Goal: Navigation & Orientation: Find specific page/section

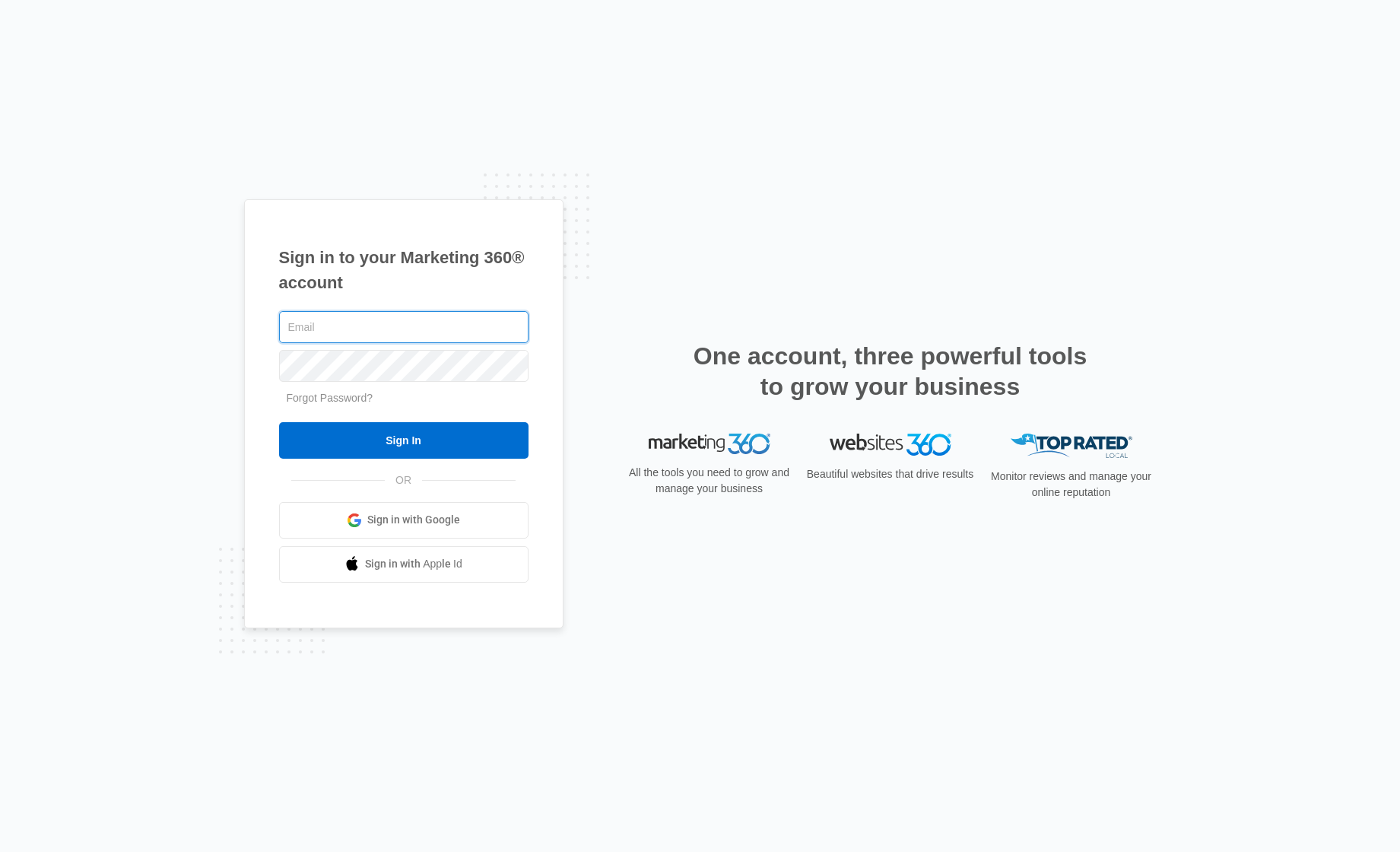
drag, startPoint x: 418, startPoint y: 328, endPoint x: 408, endPoint y: 324, distance: 10.8
click at [417, 328] on input "text" at bounding box center [403, 327] width 249 height 32
type input "[PERSON_NAME][EMAIL_ADDRESS][PERSON_NAME][DOMAIN_NAME]"
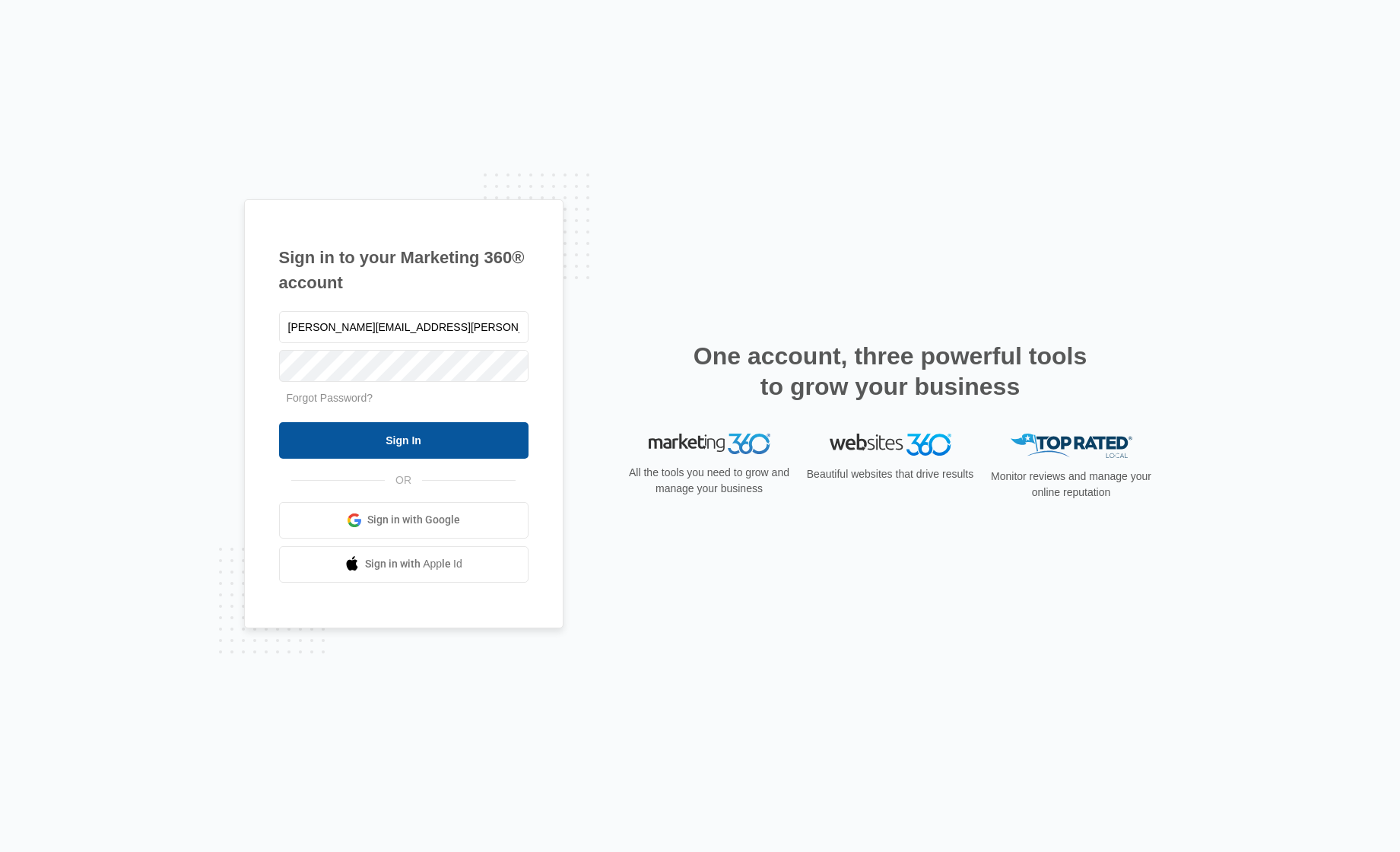
click at [399, 438] on input "Sign In" at bounding box center [403, 440] width 249 height 37
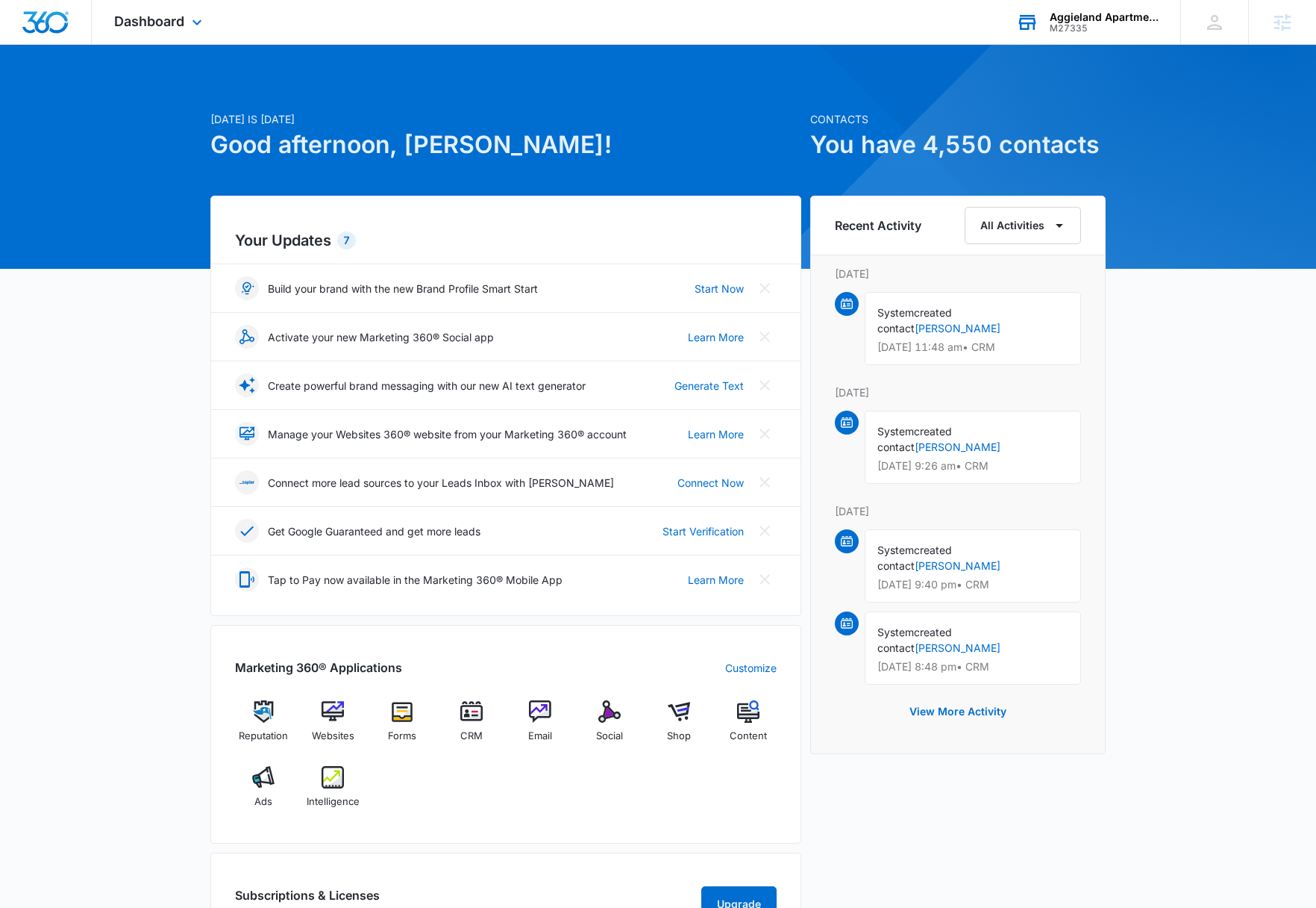
click at [1098, 23] on div "M27335" at bounding box center [1104, 28] width 109 height 10
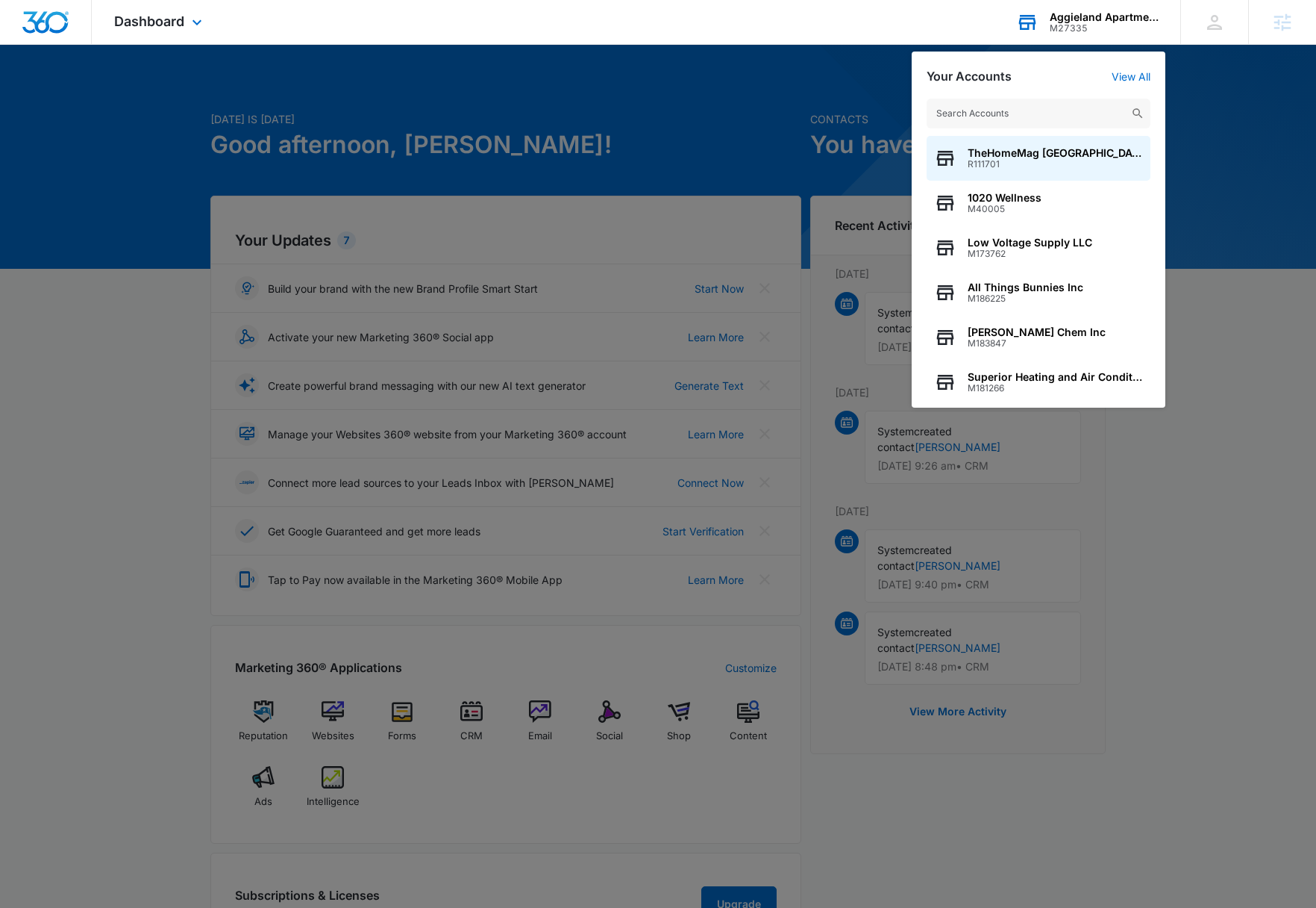
click at [1013, 108] on input "text" at bounding box center [1038, 114] width 224 height 30
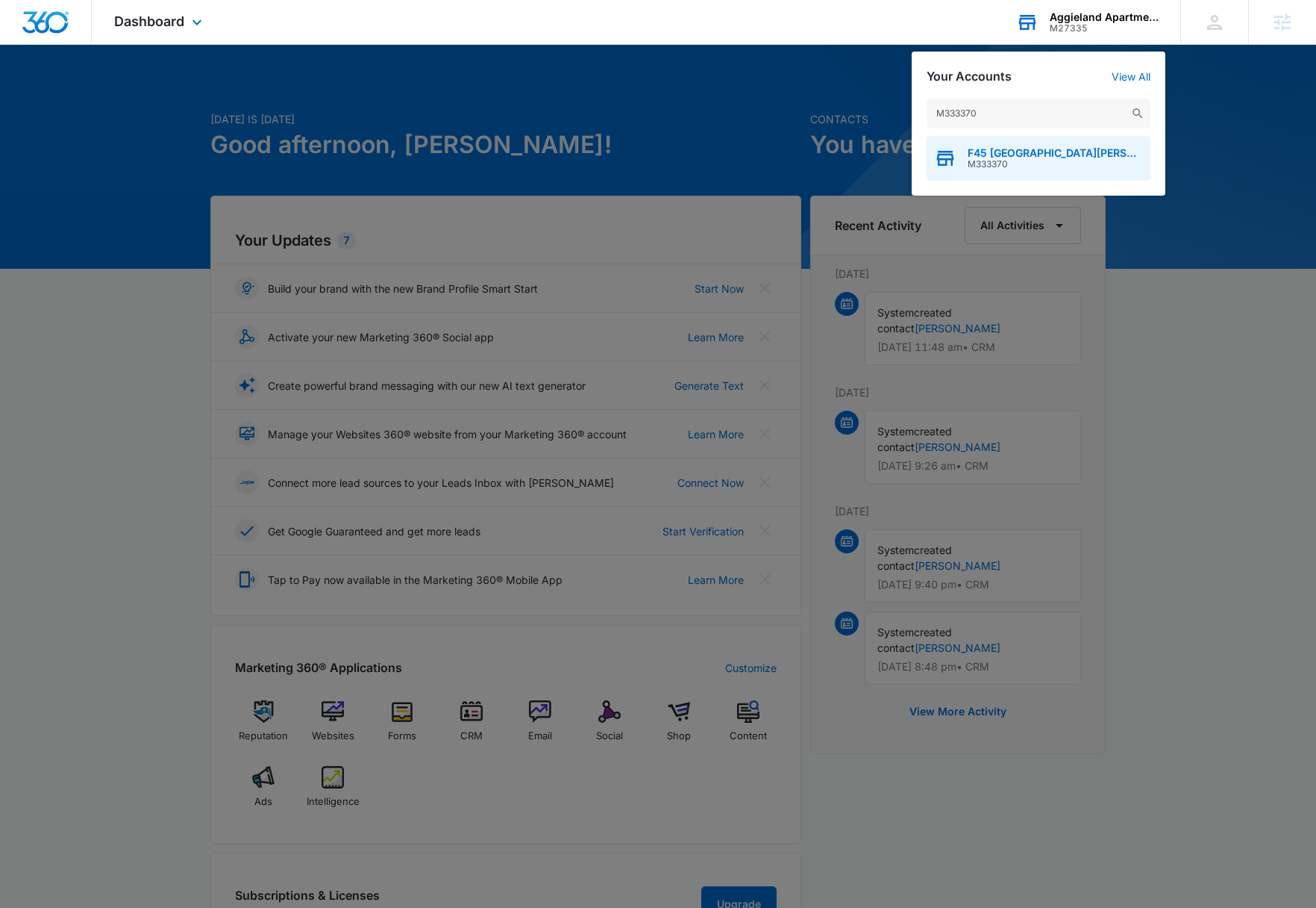
type input "M333370"
click at [1011, 161] on span "M333370" at bounding box center [1055, 165] width 176 height 10
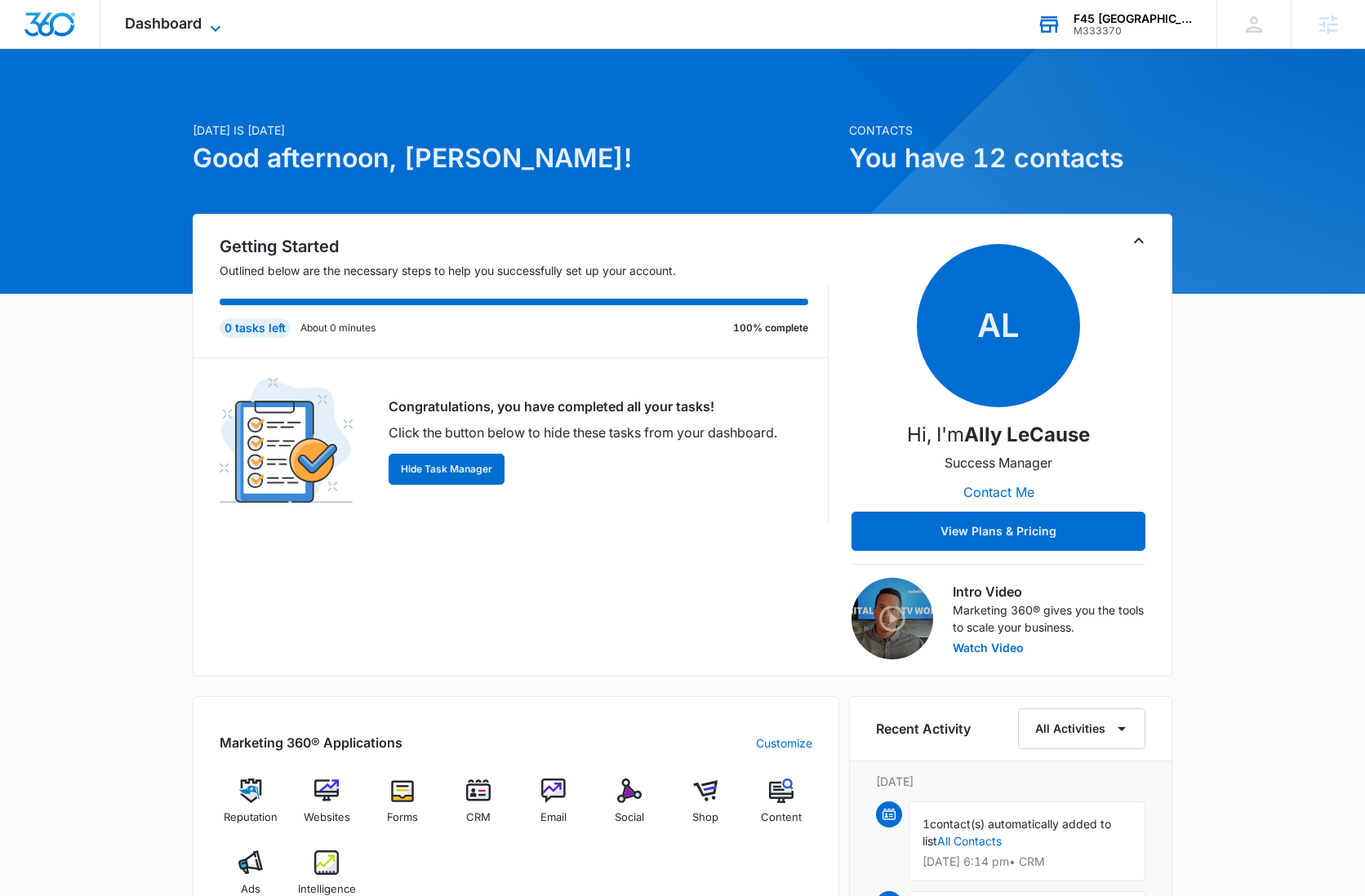
click at [177, 23] on span "Dashboard" at bounding box center [164, 23] width 77 height 17
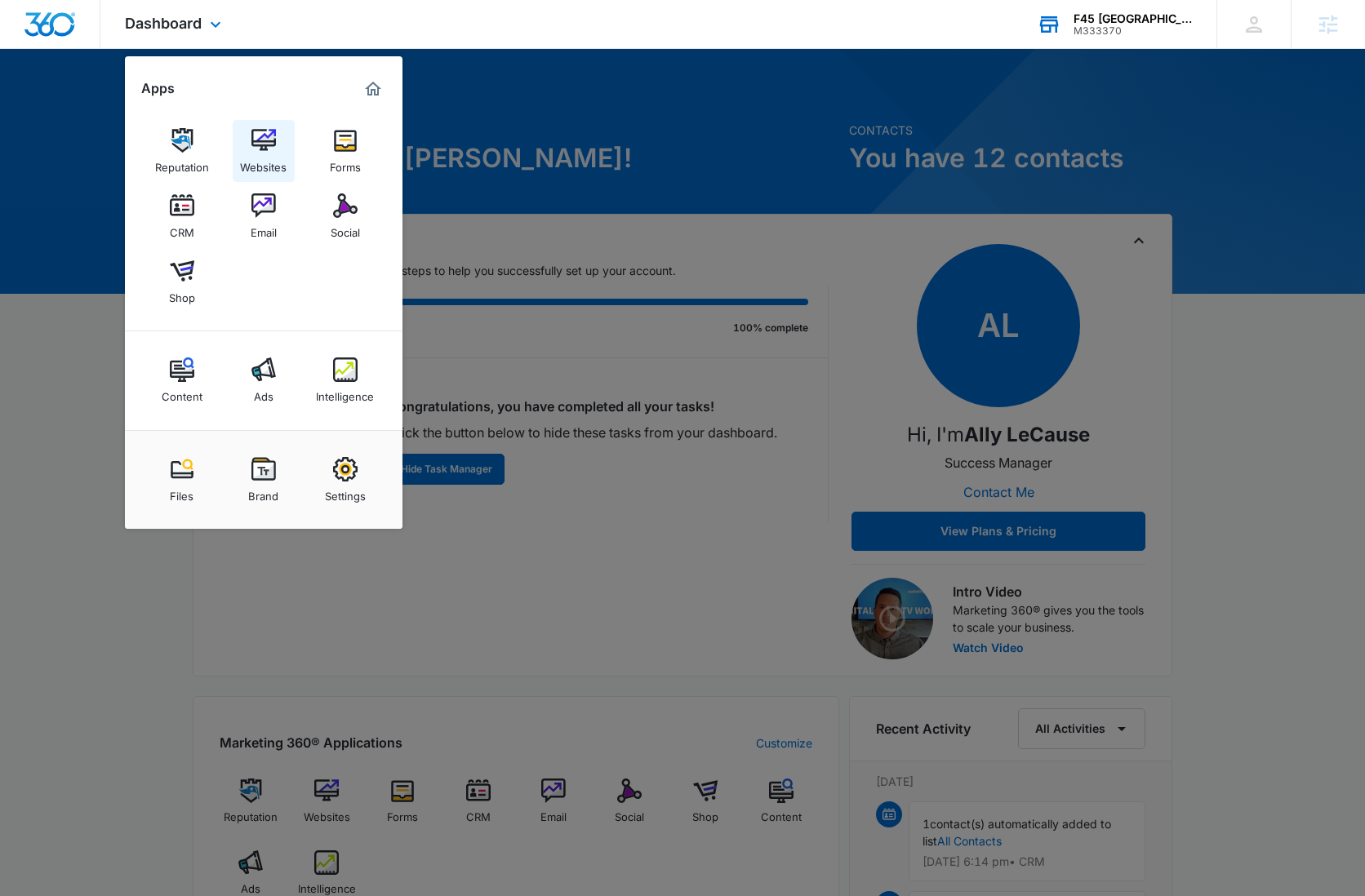
click at [262, 142] on img at bounding box center [263, 141] width 25 height 25
